Goal: Task Accomplishment & Management: Complete application form

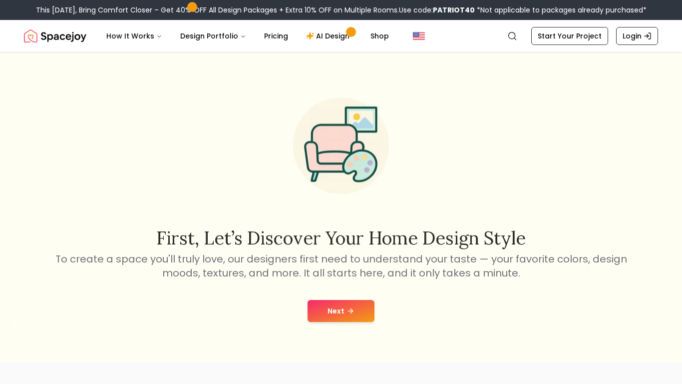
click at [347, 317] on button "Next" at bounding box center [341, 311] width 67 height 22
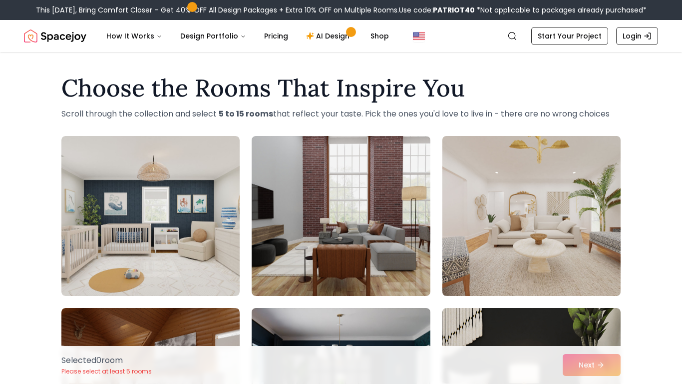
click at [495, 192] on img at bounding box center [531, 216] width 187 height 168
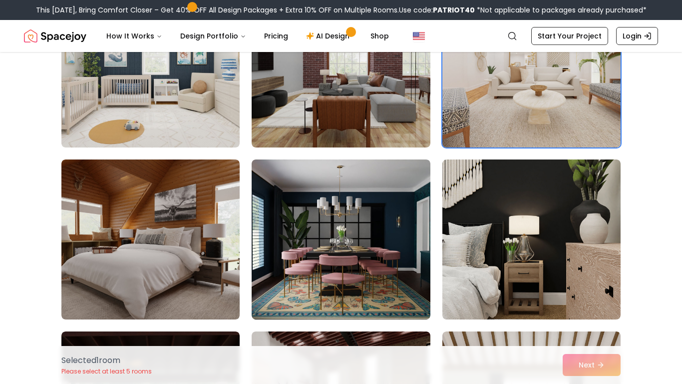
scroll to position [149, 0]
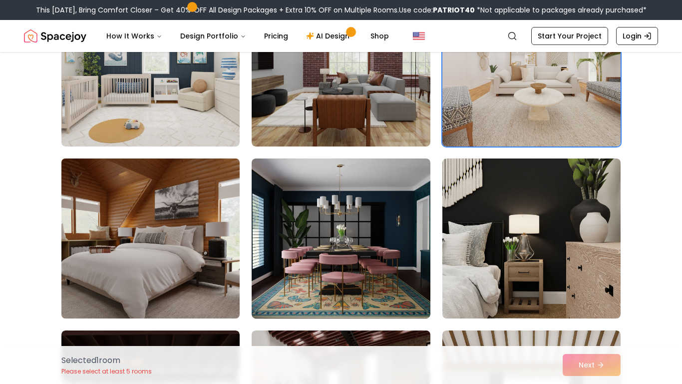
click at [227, 220] on img at bounding box center [150, 238] width 187 height 168
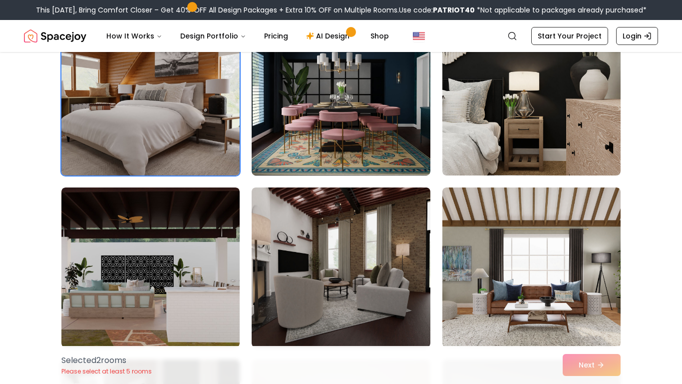
scroll to position [294, 0]
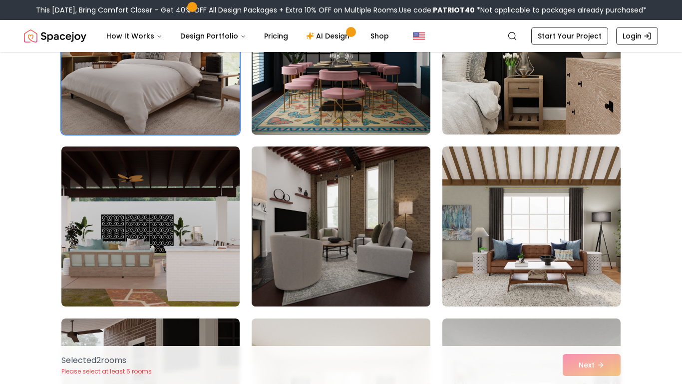
click at [286, 273] on img at bounding box center [340, 226] width 187 height 168
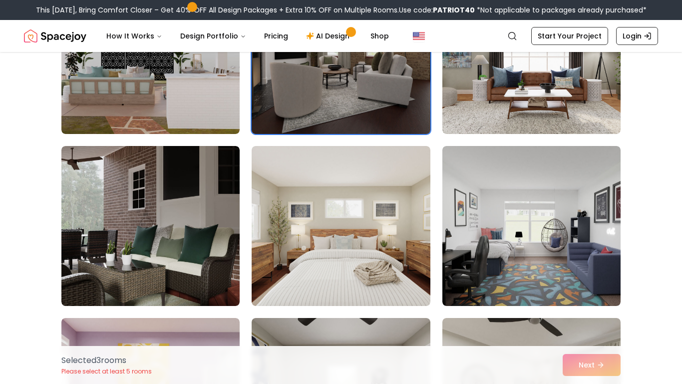
scroll to position [507, 0]
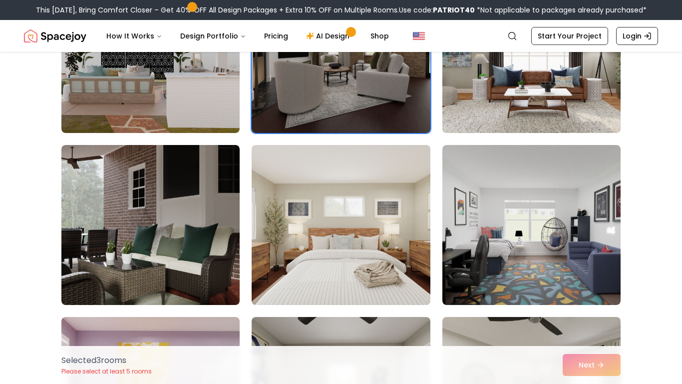
click at [297, 273] on img at bounding box center [340, 225] width 187 height 168
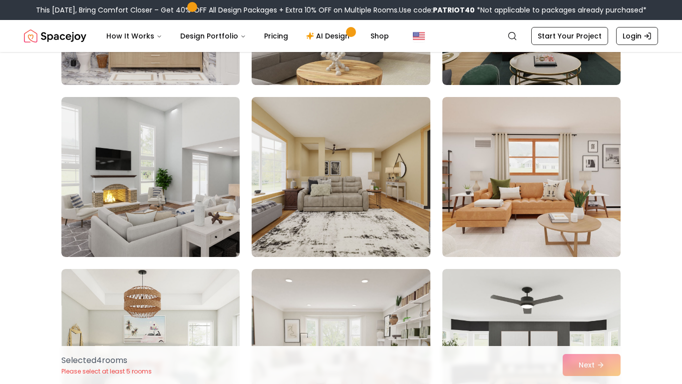
scroll to position [1245, 0]
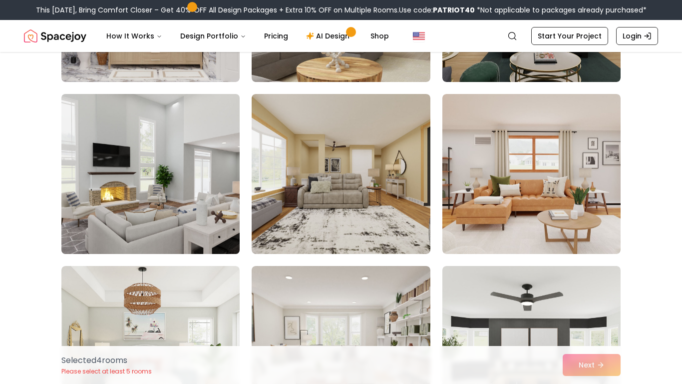
click at [169, 207] on img at bounding box center [150, 174] width 187 height 168
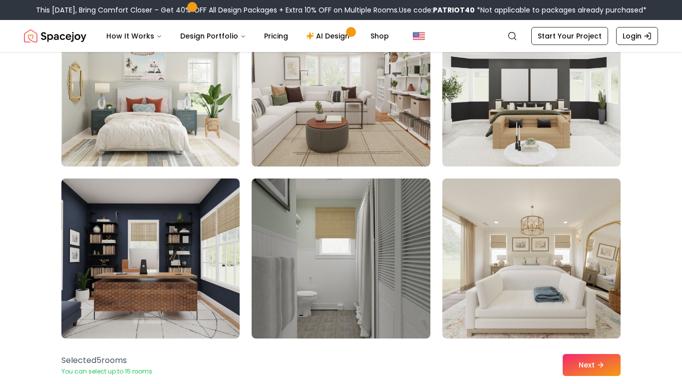
scroll to position [1507, 0]
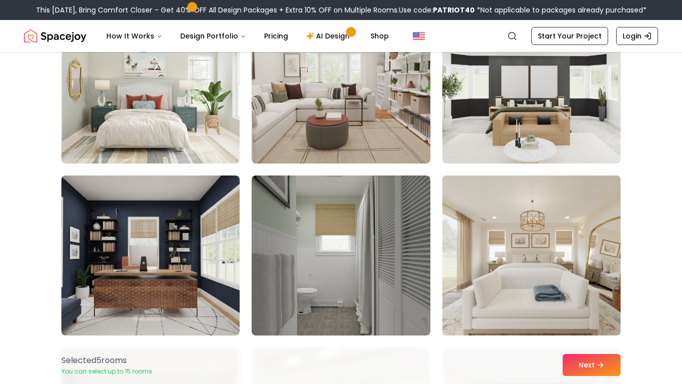
click at [491, 225] on img at bounding box center [531, 255] width 187 height 168
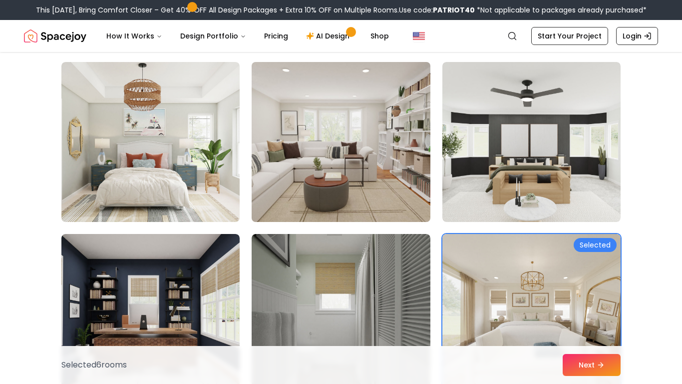
scroll to position [1447, 0]
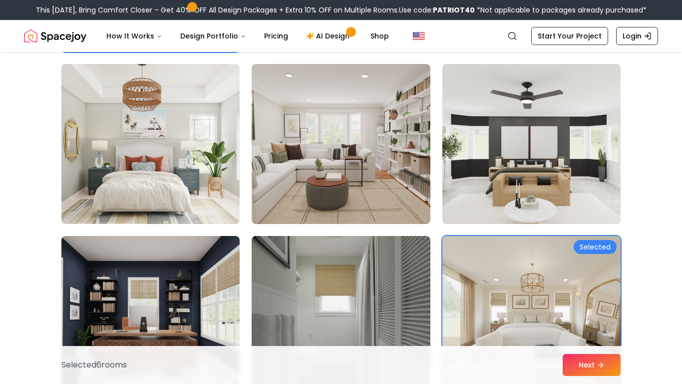
click at [159, 154] on img at bounding box center [150, 144] width 187 height 168
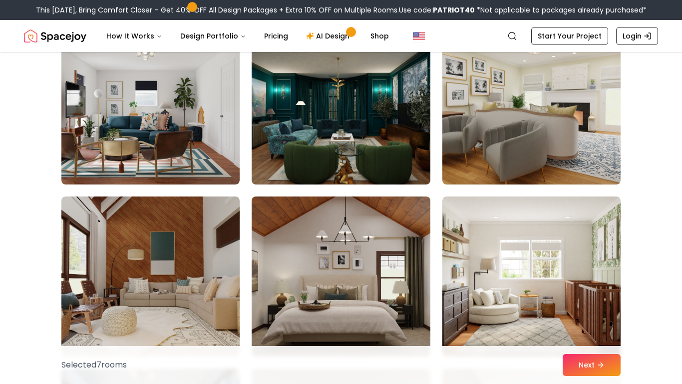
scroll to position [2074, 0]
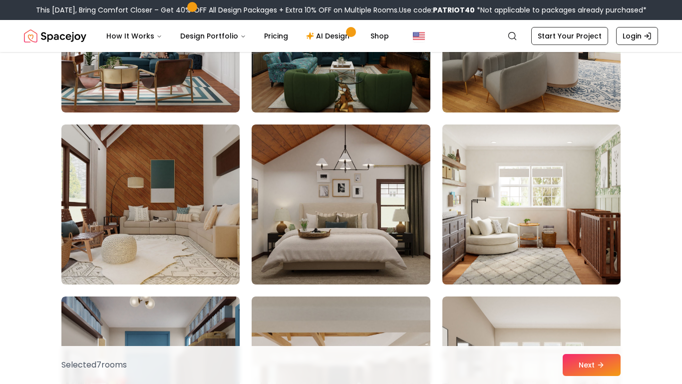
click at [503, 213] on img at bounding box center [531, 204] width 187 height 168
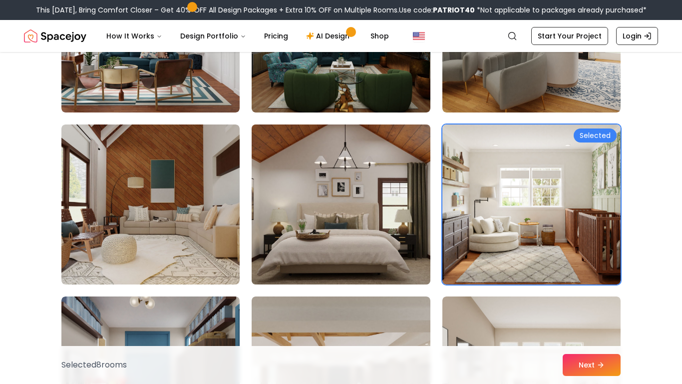
click at [365, 204] on img at bounding box center [340, 204] width 187 height 168
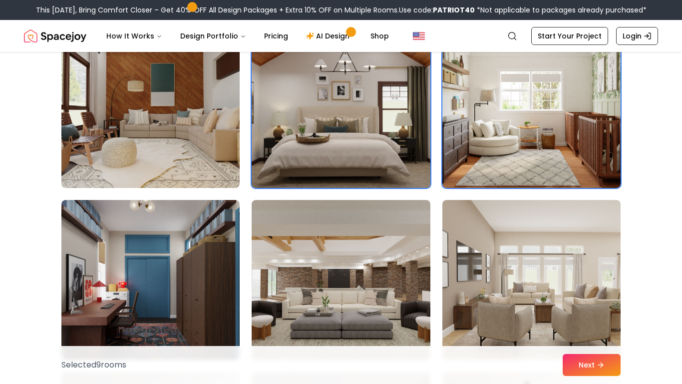
scroll to position [2169, 0]
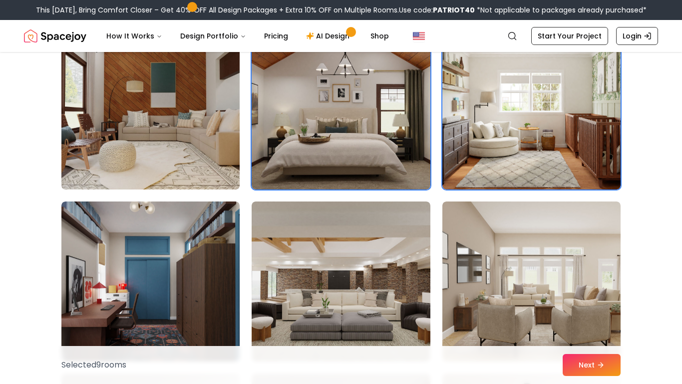
click at [204, 118] on img at bounding box center [150, 109] width 187 height 168
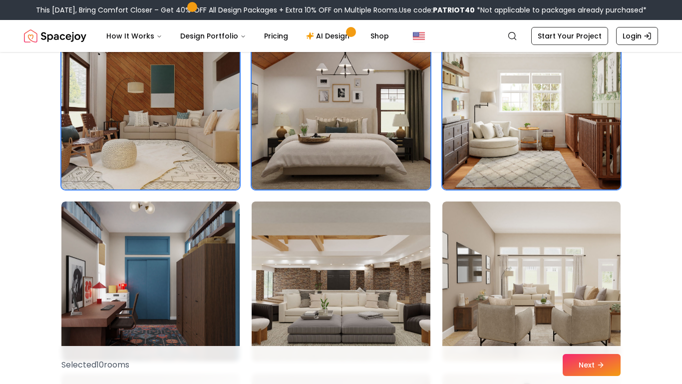
click at [367, 291] on img at bounding box center [340, 281] width 187 height 168
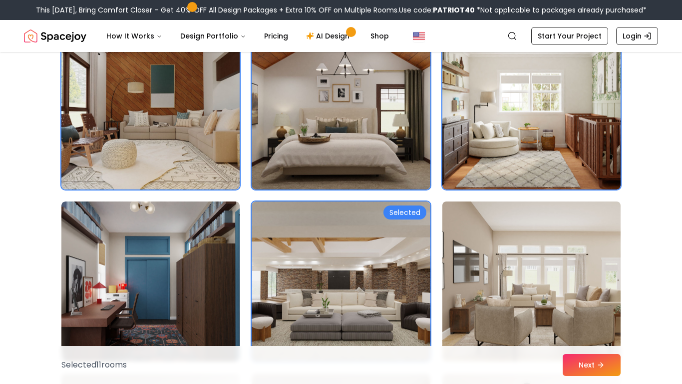
click at [536, 285] on img at bounding box center [531, 281] width 187 height 168
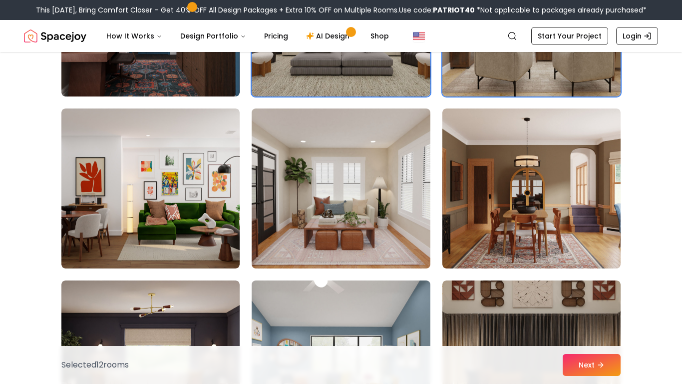
scroll to position [2435, 0]
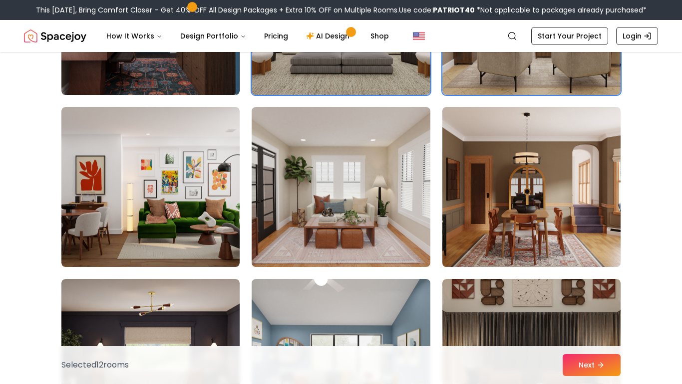
click at [536, 245] on img at bounding box center [531, 187] width 187 height 168
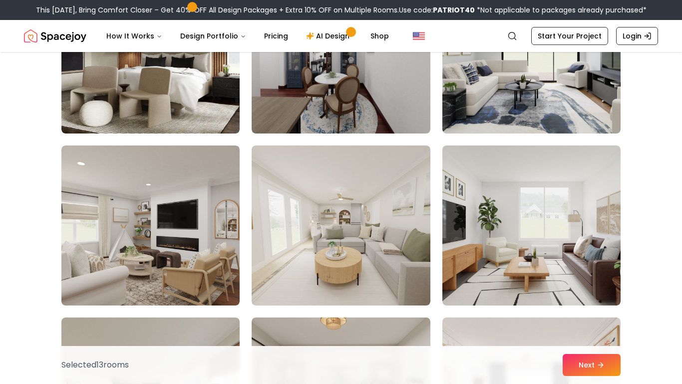
scroll to position [5137, 0]
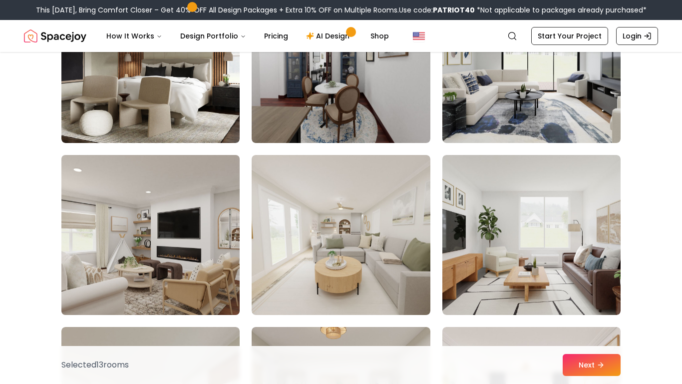
click at [216, 268] on img at bounding box center [150, 235] width 187 height 168
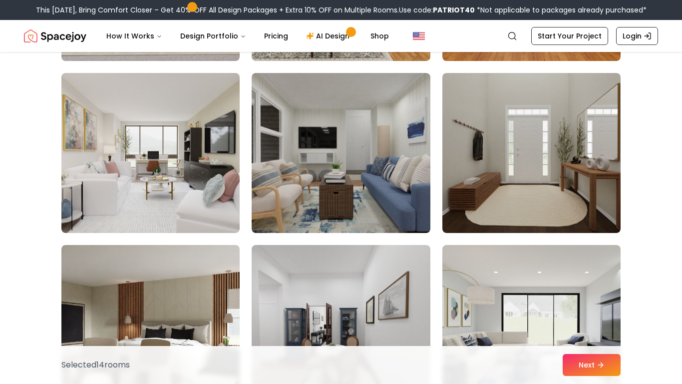
scroll to position [4859, 0]
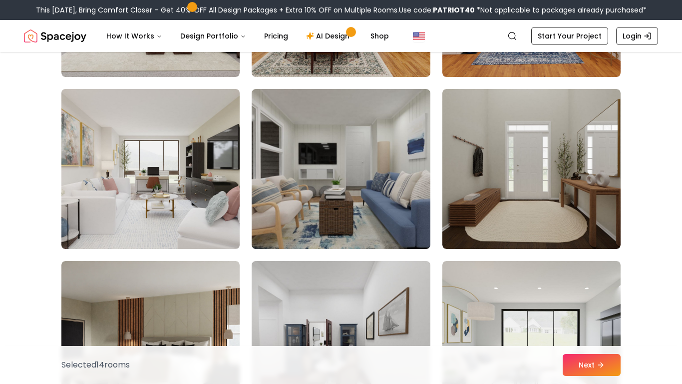
click at [198, 201] on img at bounding box center [150, 169] width 187 height 168
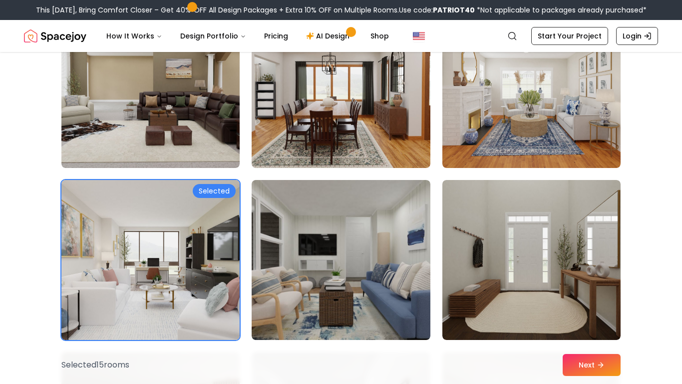
scroll to position [4768, 0]
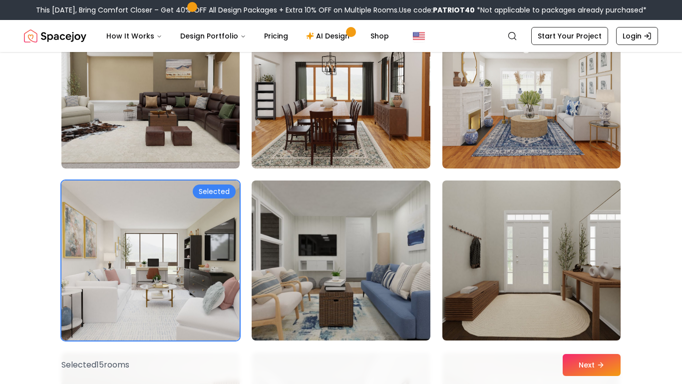
click at [489, 269] on img at bounding box center [531, 260] width 187 height 168
click at [484, 266] on img at bounding box center [531, 260] width 187 height 168
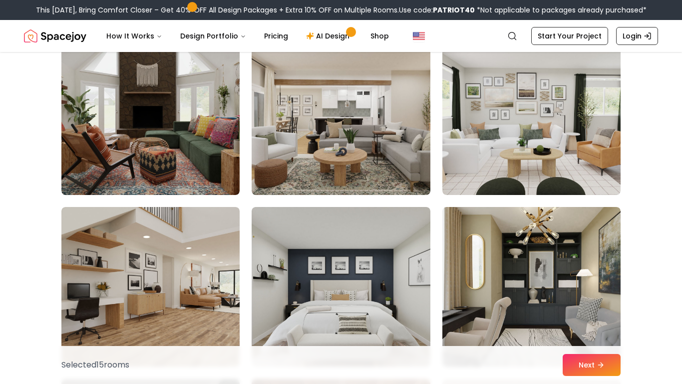
scroll to position [3880, 0]
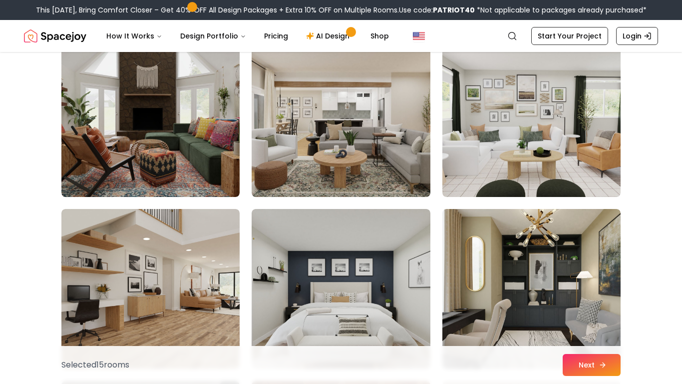
click at [575, 373] on button "Next" at bounding box center [592, 365] width 58 height 22
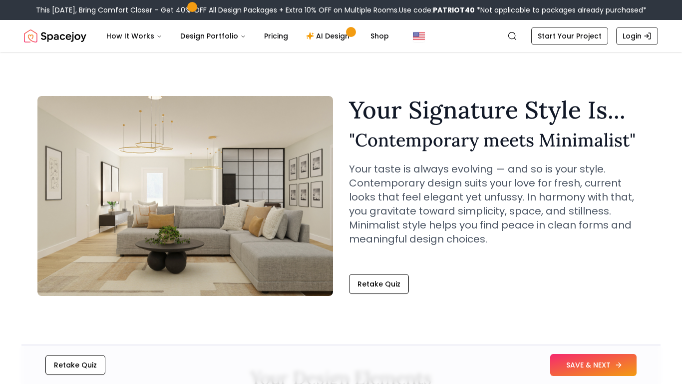
click at [591, 369] on button "SAVE & NEXT" at bounding box center [594, 365] width 86 height 22
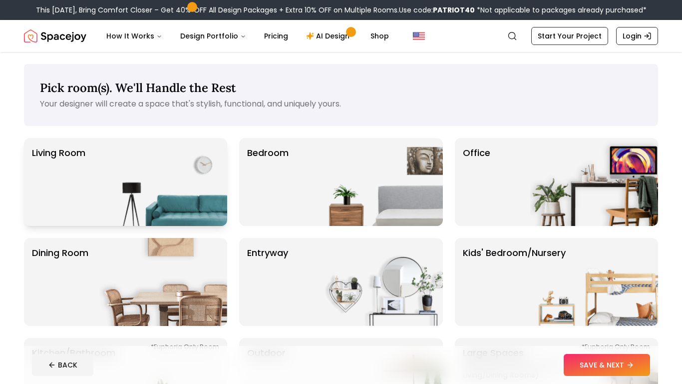
click at [200, 185] on img at bounding box center [163, 182] width 128 height 88
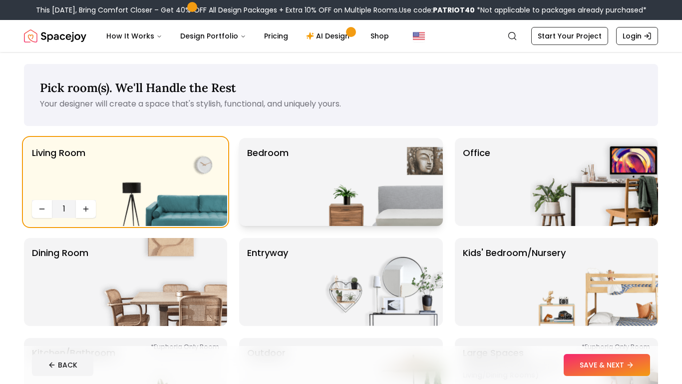
click at [345, 191] on img at bounding box center [379, 182] width 128 height 88
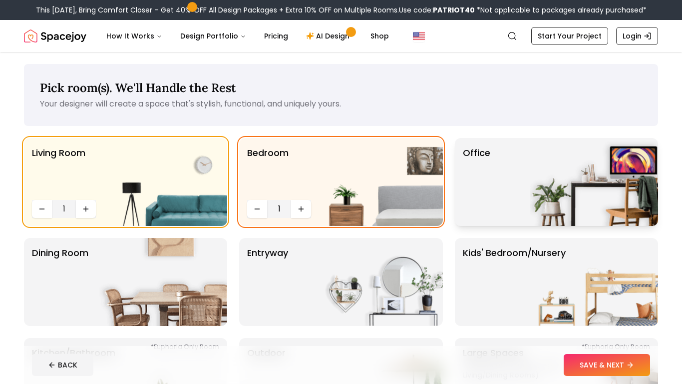
click at [522, 196] on div "Office" at bounding box center [556, 182] width 203 height 88
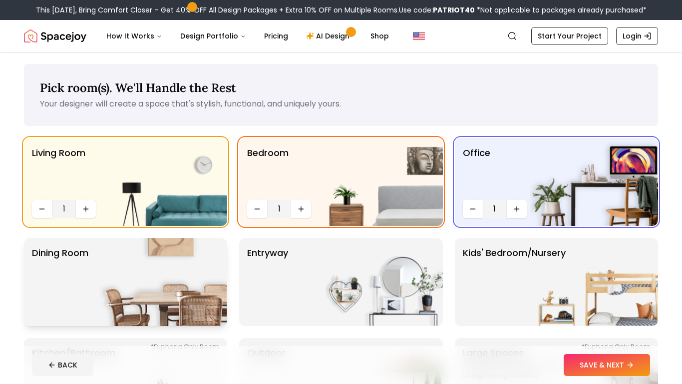
click at [215, 275] on img at bounding box center [163, 282] width 128 height 88
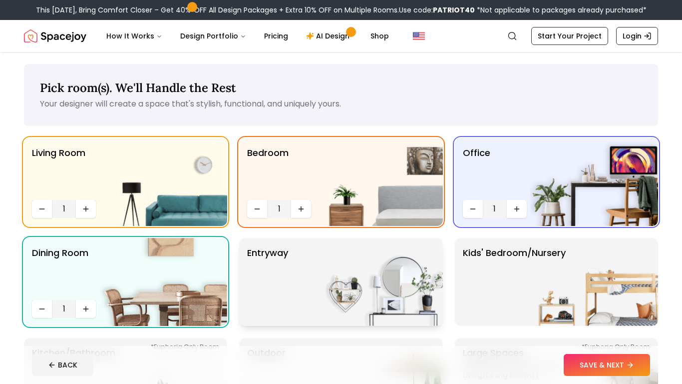
click at [368, 291] on img at bounding box center [379, 282] width 128 height 88
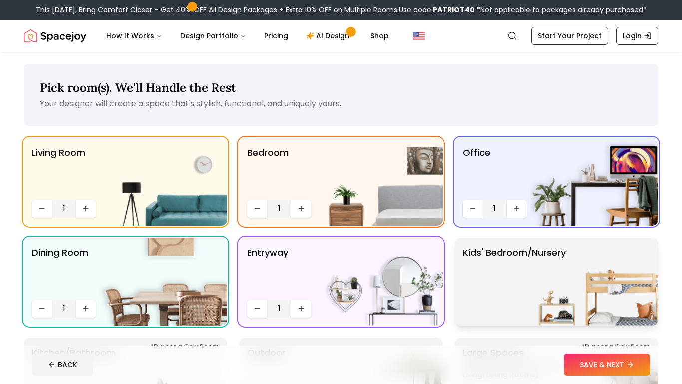
click at [531, 295] on img at bounding box center [595, 282] width 128 height 88
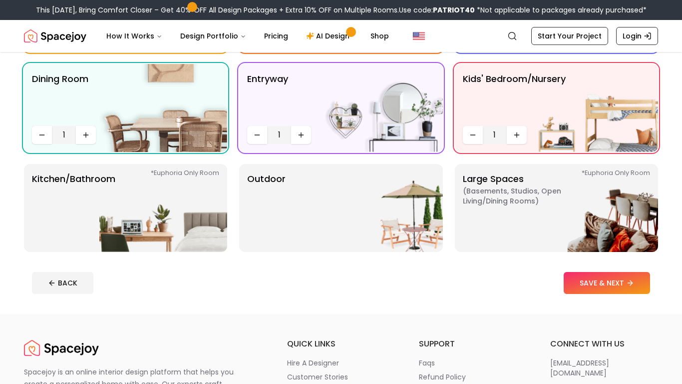
scroll to position [178, 0]
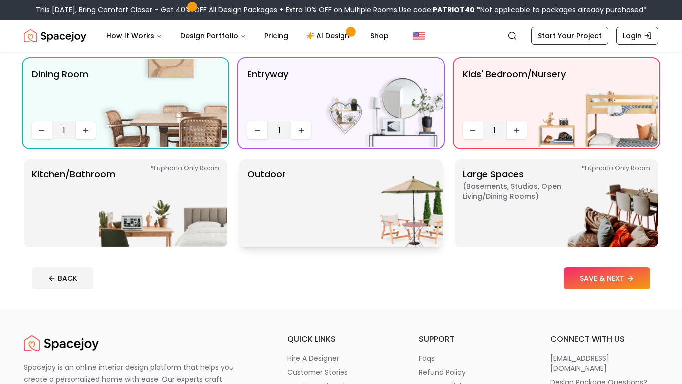
click at [344, 192] on img at bounding box center [379, 203] width 128 height 88
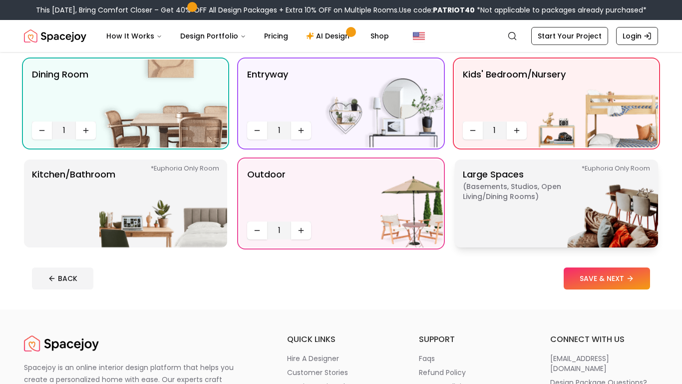
click at [506, 194] on span "( Basements, Studios, Open living/dining rooms )" at bounding box center [525, 191] width 125 height 20
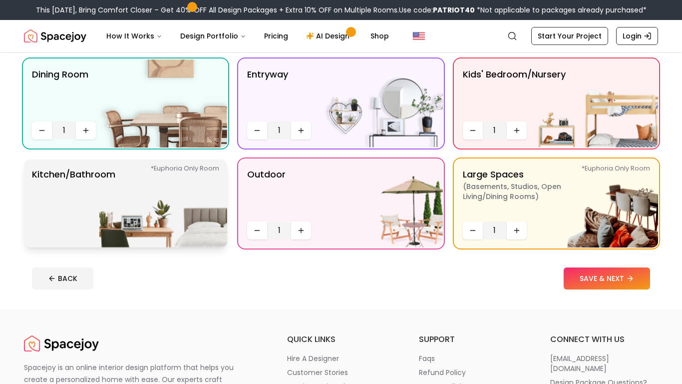
click at [189, 181] on img at bounding box center [163, 203] width 128 height 88
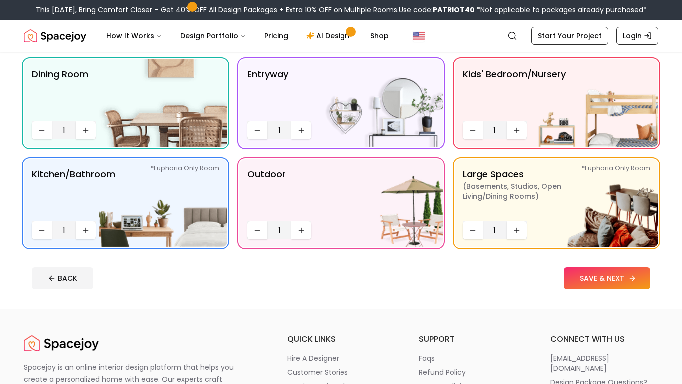
click at [621, 280] on button "SAVE & NEXT" at bounding box center [607, 278] width 86 height 22
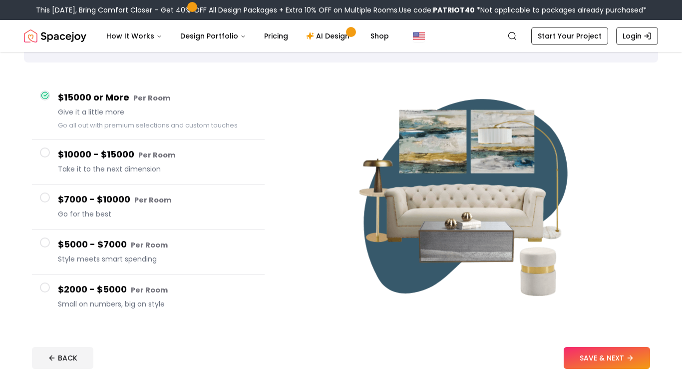
scroll to position [65, 0]
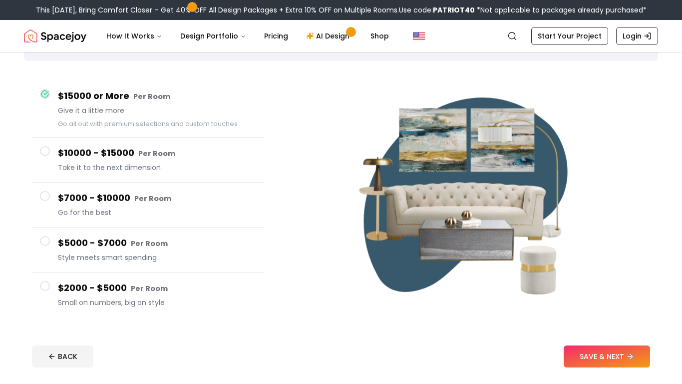
click at [165, 166] on span "Take it to the next dimension" at bounding box center [157, 167] width 199 height 10
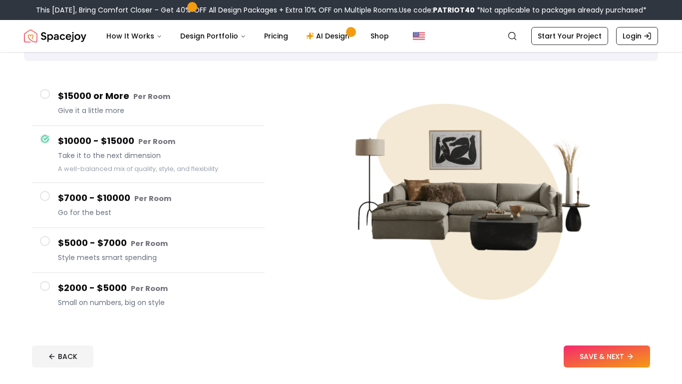
click at [211, 104] on div "$15000 or More Per Room Give it a little more" at bounding box center [157, 103] width 199 height 28
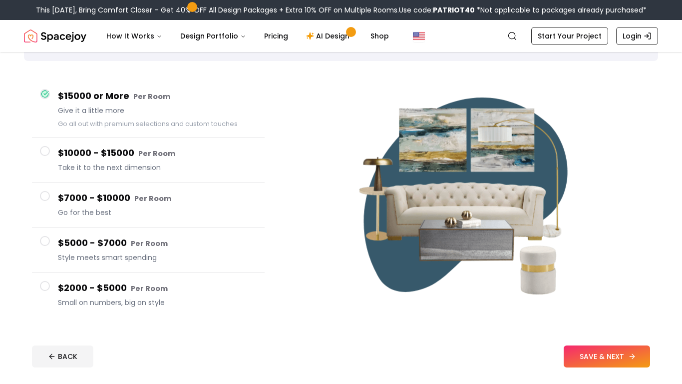
click at [628, 350] on button "SAVE & NEXT" at bounding box center [607, 356] width 86 height 22
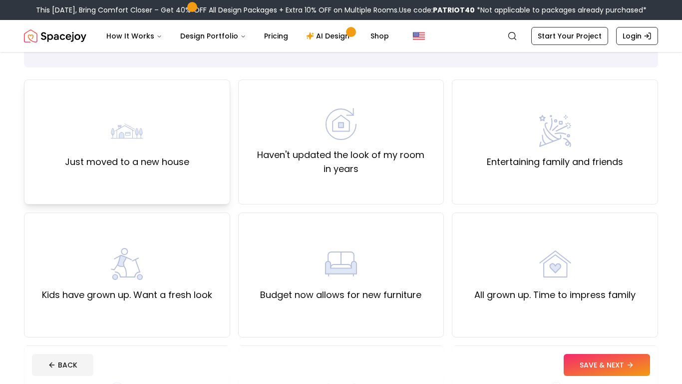
scroll to position [57, 0]
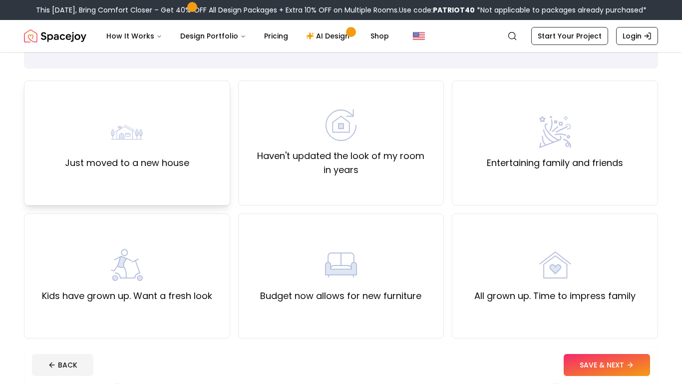
click at [150, 136] on div "Just moved to a new house" at bounding box center [127, 143] width 124 height 54
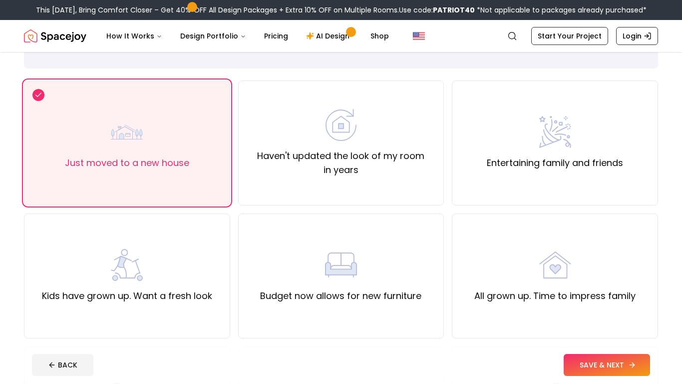
click at [592, 360] on button "SAVE & NEXT" at bounding box center [607, 365] width 86 height 22
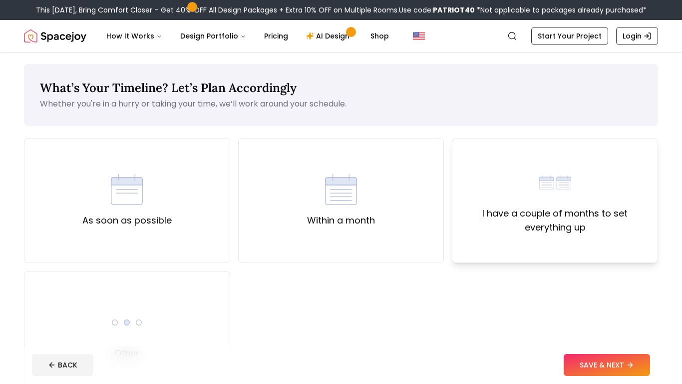
drag, startPoint x: 592, startPoint y: 360, endPoint x: 470, endPoint y: 242, distance: 170.0
click at [470, 242] on div "What’s Your Timeline? Let’s Plan Accordingly Whether you're in a hurry or takin…" at bounding box center [341, 255] width 682 height 406
click at [75, 368] on button "BACK" at bounding box center [62, 365] width 61 height 22
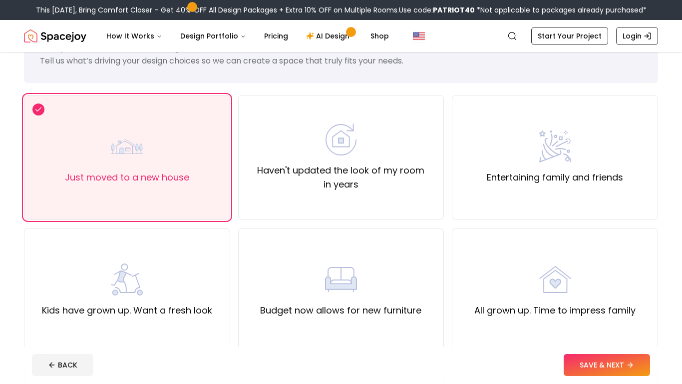
scroll to position [57, 0]
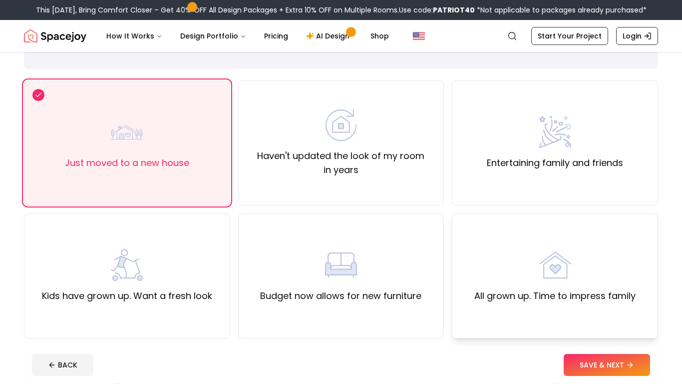
click at [500, 297] on label "All grown up. Time to impress family" at bounding box center [555, 296] width 161 height 14
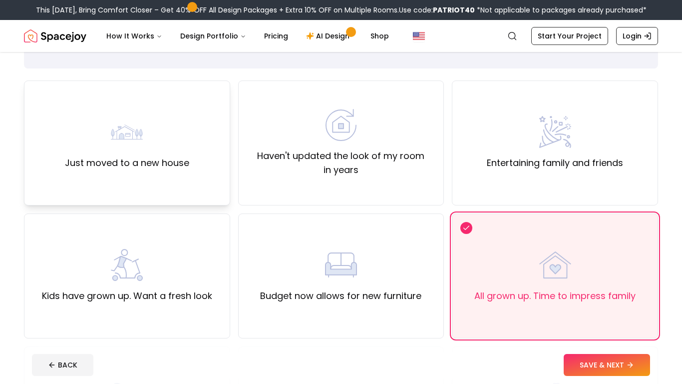
click at [83, 171] on div "Just moved to a new house" at bounding box center [127, 142] width 206 height 125
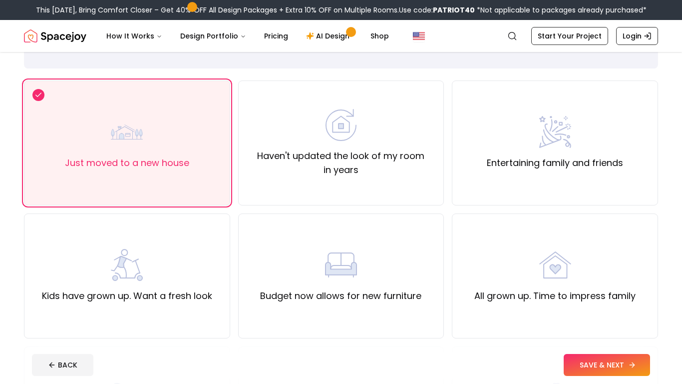
click at [636, 358] on button "SAVE & NEXT" at bounding box center [607, 365] width 86 height 22
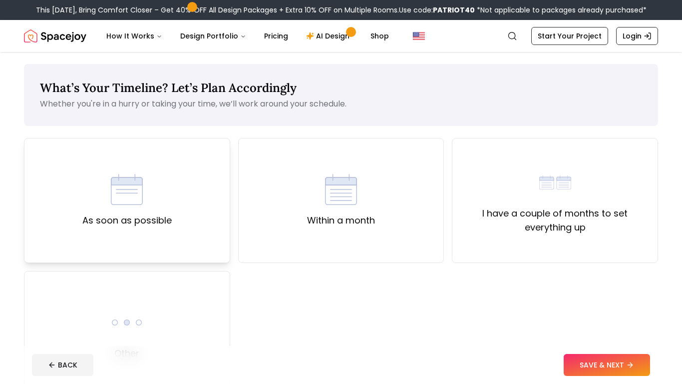
click at [210, 199] on div "As soon as possible" at bounding box center [127, 200] width 206 height 125
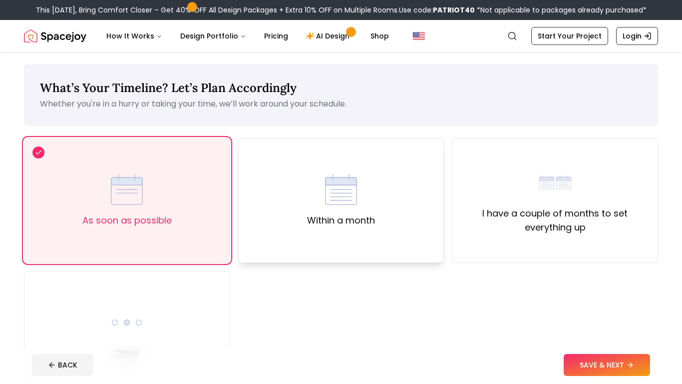
click at [398, 202] on div "Within a month" at bounding box center [341, 200] width 206 height 125
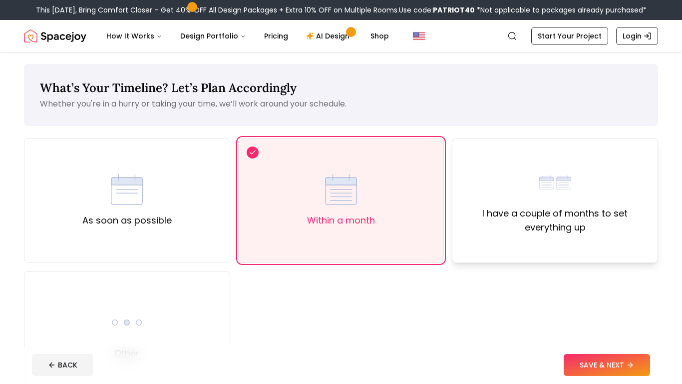
click at [493, 210] on label "I have a couple of months to set everything up" at bounding box center [555, 220] width 189 height 28
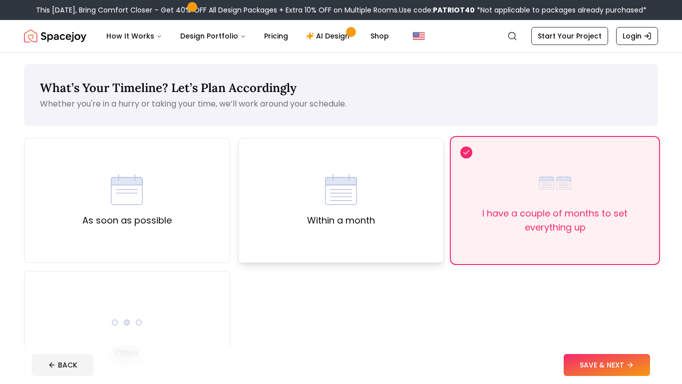
click at [391, 197] on div "Within a month" at bounding box center [341, 200] width 206 height 125
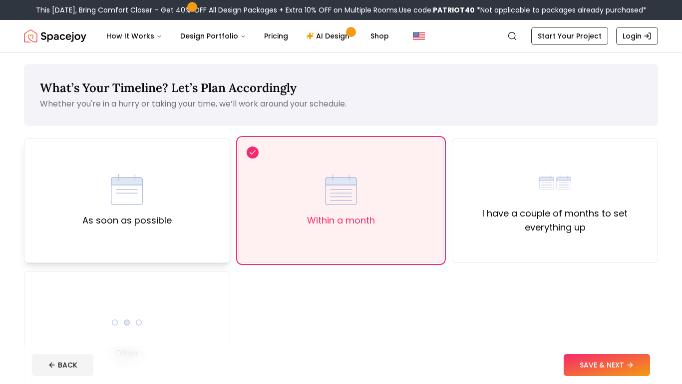
click at [186, 177] on div "As soon as possible" at bounding box center [127, 200] width 206 height 125
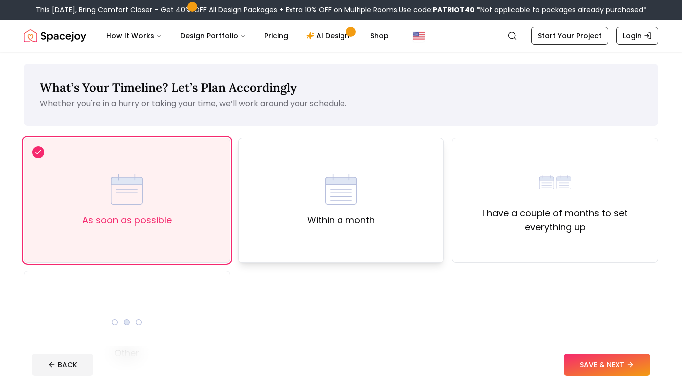
click at [430, 237] on div "Within a month" at bounding box center [341, 200] width 206 height 125
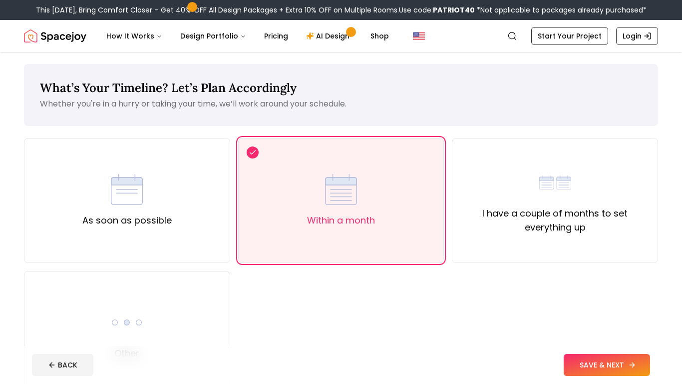
click at [610, 366] on button "SAVE & NEXT" at bounding box center [607, 365] width 86 height 22
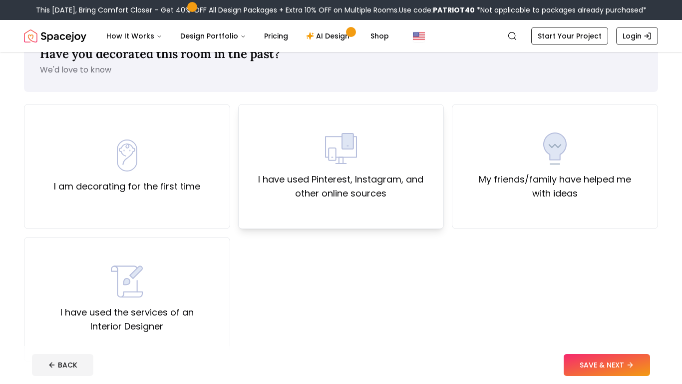
scroll to position [34, 0]
click at [489, 166] on div "My friends/family have helped me with ideas" at bounding box center [555, 166] width 189 height 68
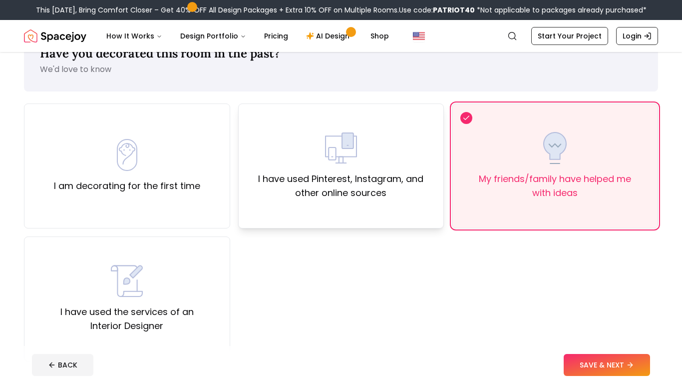
click at [382, 177] on label "I have used Pinterest, Instagram, and other online sources" at bounding box center [341, 186] width 189 height 28
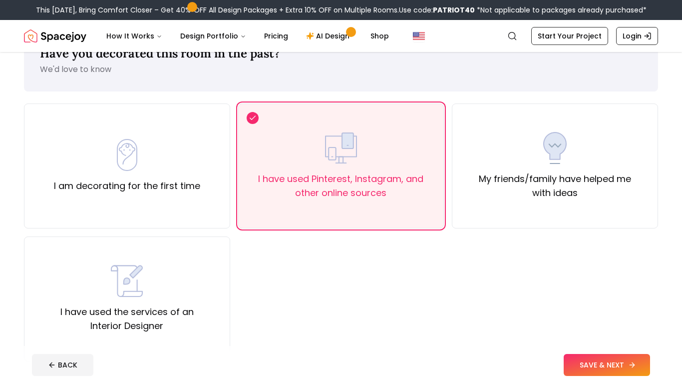
click at [581, 370] on button "SAVE & NEXT" at bounding box center [607, 365] width 86 height 22
